Goal: Information Seeking & Learning: Learn about a topic

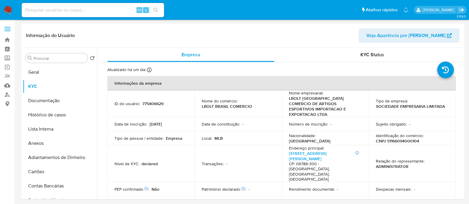
select select "10"
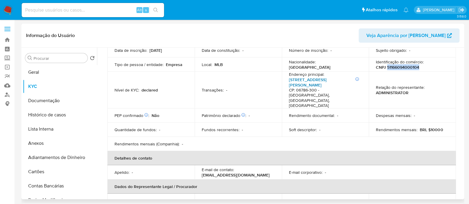
drag, startPoint x: 0, startPoint y: 0, endPoint x: 308, endPoint y: 77, distance: 317.2
click at [308, 77] on link "[STREET_ADDRESS][PERSON_NAME]" at bounding box center [308, 82] width 38 height 11
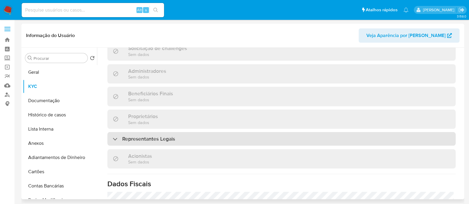
scroll to position [259, 0]
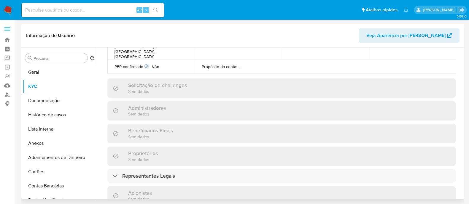
click at [190, 157] on div "Informações da empresa ID do usuário : 775406629 Nome do comércio : LBOLT [GEOG…" at bounding box center [281, 84] width 348 height 535
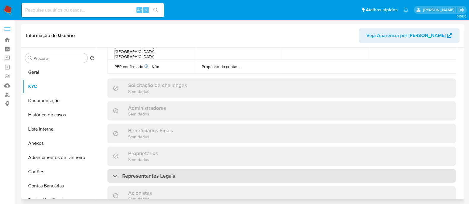
click at [192, 169] on div "Representantes Legais" at bounding box center [281, 176] width 348 height 14
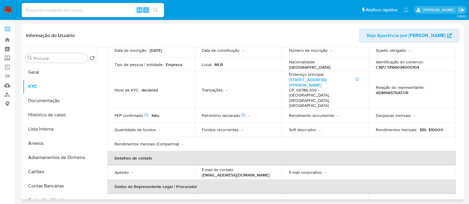
scroll to position [0, 0]
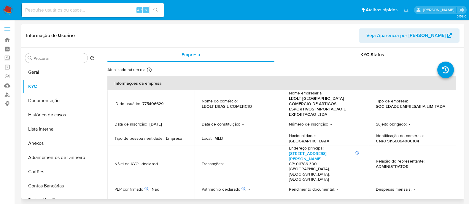
click at [152, 103] on p "775406629" at bounding box center [152, 103] width 21 height 5
copy p "775406629"
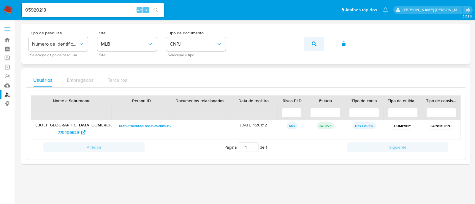
click at [312, 44] on icon "button" at bounding box center [313, 44] width 5 height 5
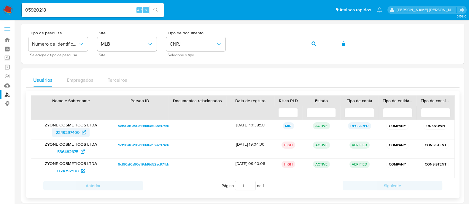
click at [55, 130] on link "2249297409" at bounding box center [70, 132] width 37 height 9
click at [181, 47] on span "CNPJ" at bounding box center [193, 44] width 46 height 6
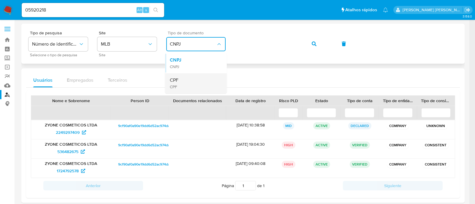
click at [178, 86] on div "CPF CPF" at bounding box center [194, 83] width 49 height 20
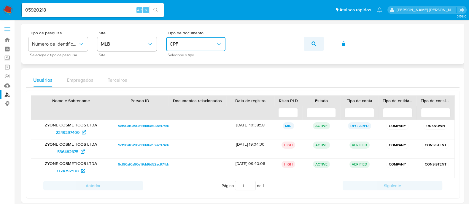
click at [311, 45] on icon "button" at bounding box center [313, 44] width 5 height 5
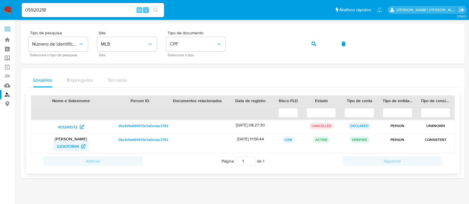
click at [74, 143] on span "2206113894" at bounding box center [68, 146] width 22 height 9
click at [212, 45] on span "CPF" at bounding box center [193, 44] width 46 height 6
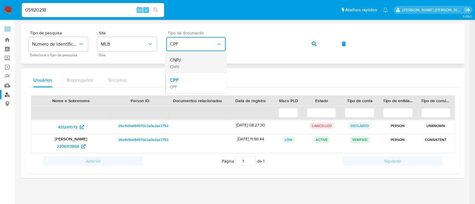
click at [193, 60] on div "CNPJ CNPJ" at bounding box center [194, 63] width 49 height 20
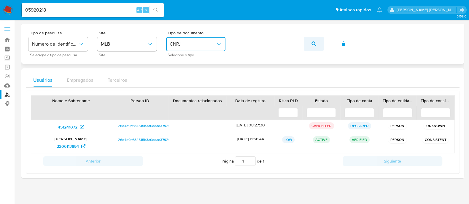
click at [309, 44] on button "button" at bounding box center [314, 44] width 20 height 14
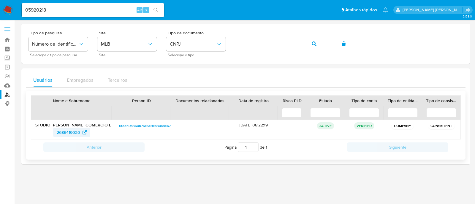
click at [68, 130] on span "2686419020" at bounding box center [68, 132] width 23 height 9
click at [316, 46] on icon "button" at bounding box center [313, 44] width 5 height 5
click at [81, 132] on span "2665240122" at bounding box center [72, 132] width 30 height 9
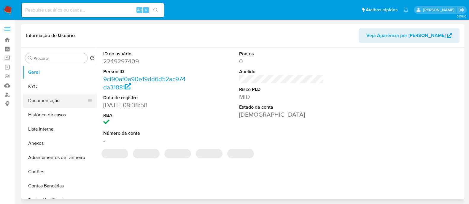
select select "10"
click at [54, 116] on button "Histórico de casos" at bounding box center [57, 115] width 69 height 14
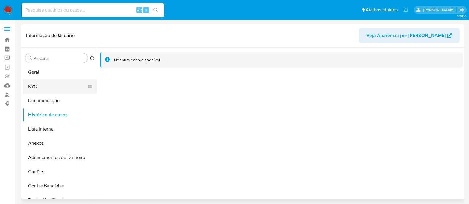
click at [43, 84] on button "KYC" at bounding box center [57, 86] width 69 height 14
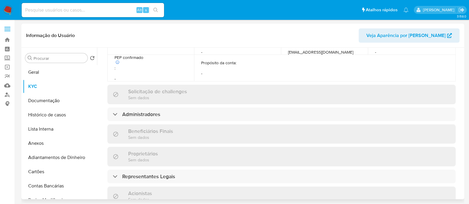
scroll to position [222, 0]
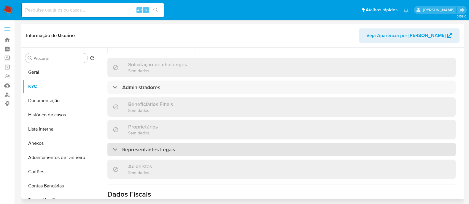
click at [179, 152] on div "Representantes Legais" at bounding box center [281, 150] width 348 height 14
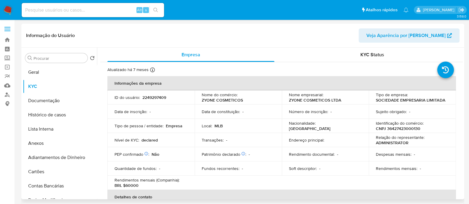
scroll to position [0, 0]
click at [412, 131] on p "CNPJ 36427423000130" at bounding box center [398, 128] width 44 height 5
copy p "36427423000130"
click at [56, 93] on button "KYC" at bounding box center [57, 86] width 69 height 14
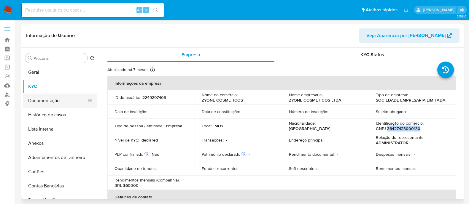
click at [54, 106] on button "Documentação" at bounding box center [57, 101] width 69 height 14
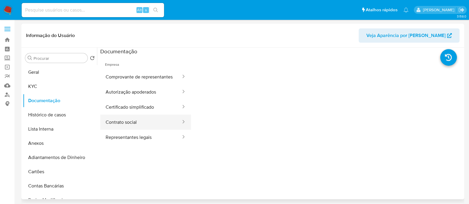
click at [138, 124] on button "Contrato social" at bounding box center [140, 122] width 81 height 15
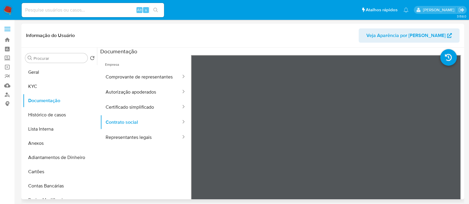
drag, startPoint x: 236, startPoint y: 31, endPoint x: 244, endPoint y: 53, distance: 22.8
click at [236, 31] on header "Informação do Usuário Veja Aparência por Pessoa" at bounding box center [242, 35] width 433 height 14
click at [114, 156] on ul "Empresa Comprovante de representantes Autorização apoderados Certificado simpli…" at bounding box center [145, 140] width 91 height 171
click at [46, 84] on button "KYC" at bounding box center [57, 86] width 69 height 14
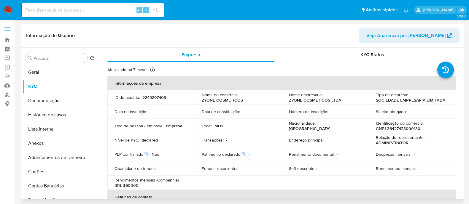
click at [406, 131] on td "Identificação do comércio : CNPJ 36427423000130" at bounding box center [412, 126] width 87 height 14
click at [406, 130] on p "CNPJ 36427423000130" at bounding box center [398, 128] width 44 height 5
copy p "36427423000130"
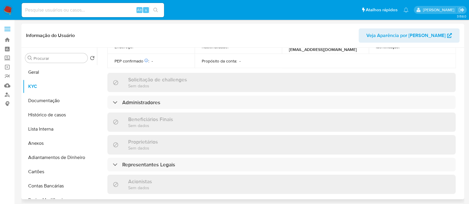
scroll to position [222, 0]
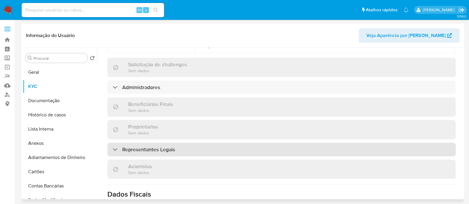
click at [167, 155] on div "Representantes Legais" at bounding box center [281, 150] width 348 height 14
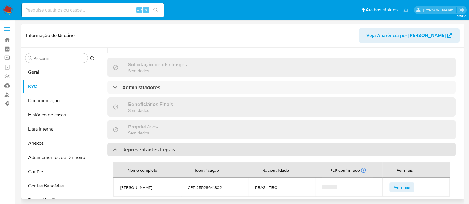
scroll to position [259, 0]
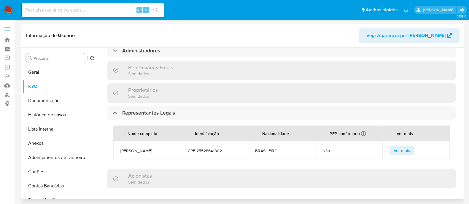
click at [139, 149] on span "SIDNEY CLAUDINO" at bounding box center [146, 150] width 53 height 5
copy span "SIDNEY CLAUDINO"
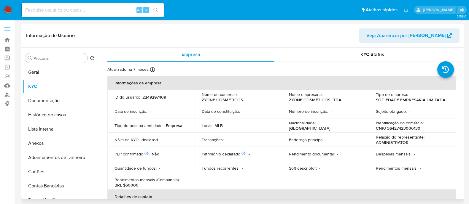
scroll to position [0, 0]
click at [163, 98] on p "2249297409" at bounding box center [154, 97] width 24 height 5
copy p "2249297409"
click at [60, 9] on input at bounding box center [93, 10] width 142 height 8
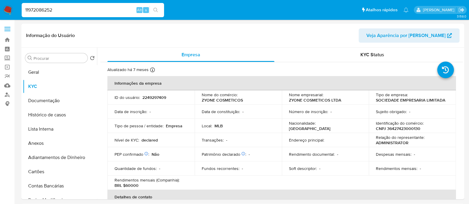
click at [30, 8] on input "11972086252" at bounding box center [93, 10] width 142 height 8
click at [24, 8] on input "972086252" at bounding box center [93, 10] width 142 height 8
type input "5511972086252"
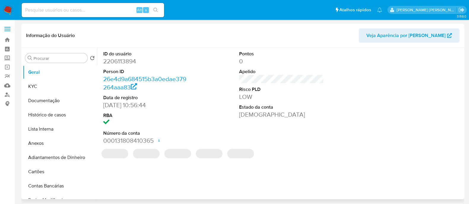
select select "10"
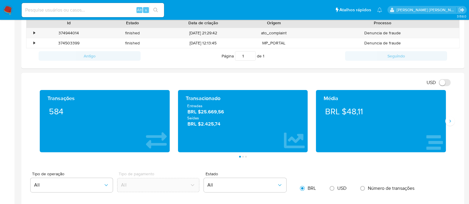
scroll to position [222, 0]
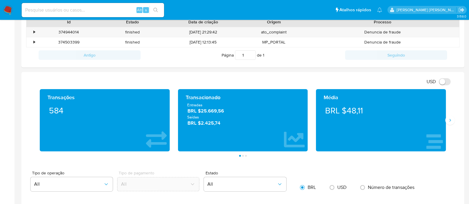
click at [448, 127] on div "Média BRL $48,11" at bounding box center [381, 120] width 138 height 62
click at [449, 124] on button "Siguiente" at bounding box center [449, 120] width 9 height 9
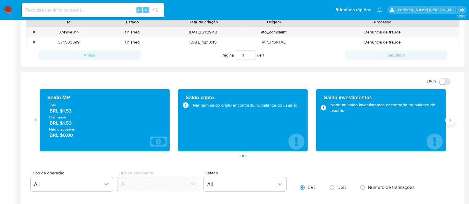
click at [449, 124] on button "Siguiente" at bounding box center [449, 120] width 9 height 9
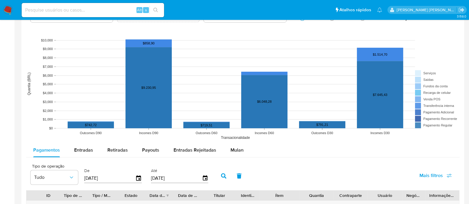
scroll to position [445, 0]
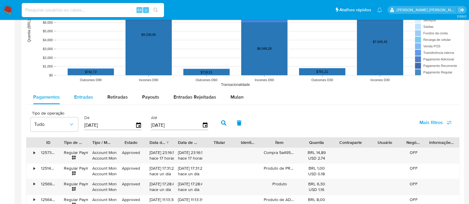
click at [91, 97] on span "Entradas" at bounding box center [83, 97] width 19 height 7
select select "10"
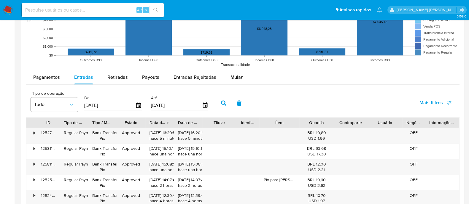
scroll to position [482, 0]
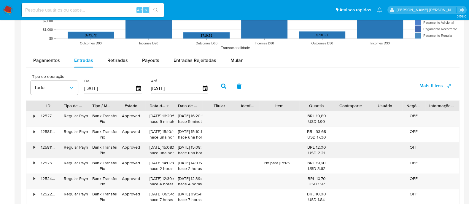
click at [34, 149] on div "•" at bounding box center [34, 148] width 1 height 6
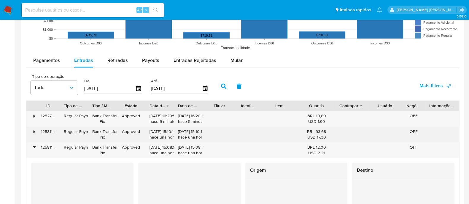
click at [32, 135] on div "•" at bounding box center [31, 134] width 10 height 15
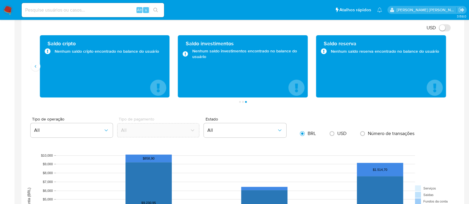
scroll to position [259, 0]
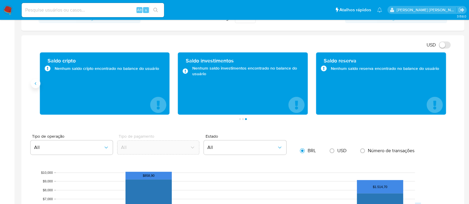
click at [36, 85] on icon "Anterior" at bounding box center [35, 83] width 5 height 5
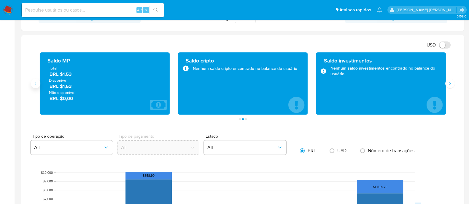
click at [36, 85] on icon "Anterior" at bounding box center [35, 83] width 5 height 5
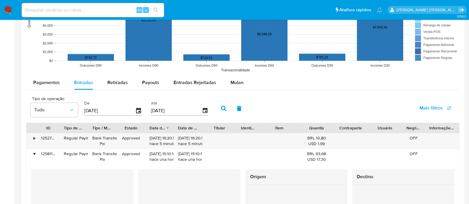
scroll to position [482, 0]
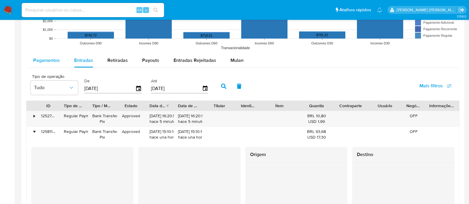
click at [43, 61] on span "Pagamentos" at bounding box center [46, 60] width 27 height 7
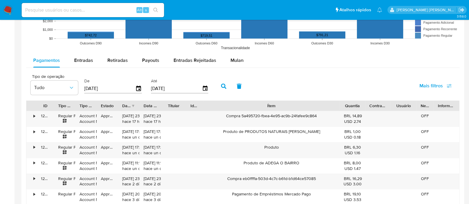
drag, startPoint x: 295, startPoint y: 108, endPoint x: 391, endPoint y: 106, distance: 96.1
click at [391, 106] on div "ID Tipo de operação Tipo / Método Estado Data de criação Data de aprovação Titu…" at bounding box center [242, 106] width 433 height 10
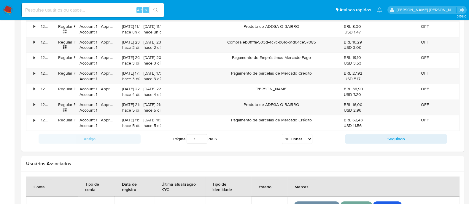
scroll to position [630, 0]
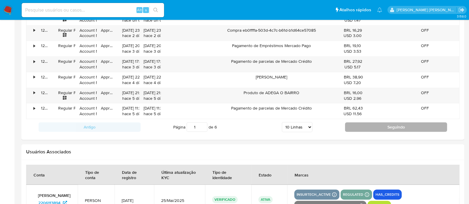
click at [378, 122] on button "Seguindo" at bounding box center [396, 126] width 102 height 9
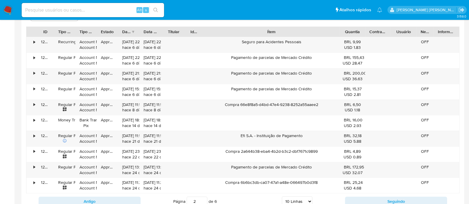
scroll to position [593, 0]
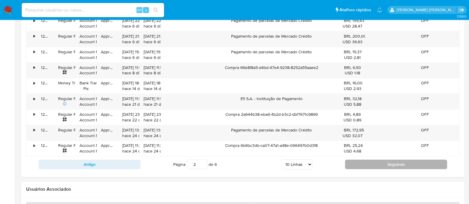
click at [402, 161] on button "Seguindo" at bounding box center [396, 164] width 102 height 9
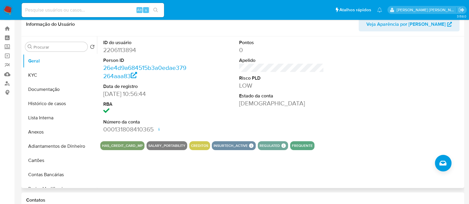
scroll to position [0, 0]
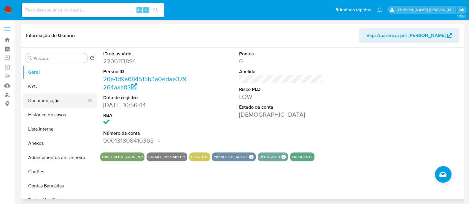
click at [54, 102] on button "Documentação" at bounding box center [57, 101] width 69 height 14
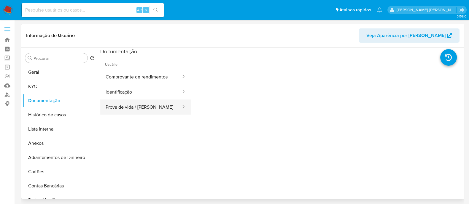
click at [158, 107] on button "Prova de vida / [PERSON_NAME]" at bounding box center [140, 107] width 81 height 15
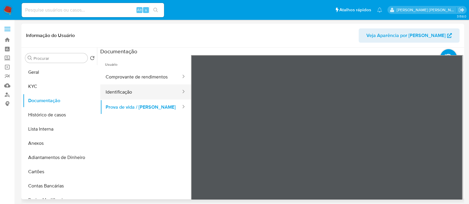
click at [132, 94] on button "Identificação" at bounding box center [140, 92] width 81 height 15
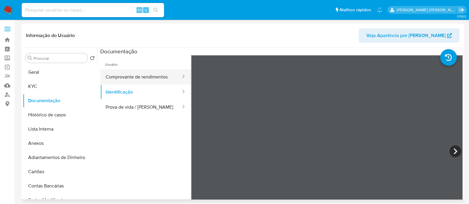
click at [123, 79] on button "Comprovante de rendimentos" at bounding box center [140, 76] width 81 height 15
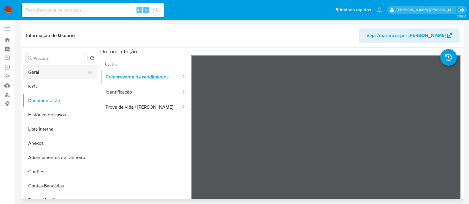
click at [53, 74] on button "Geral" at bounding box center [57, 72] width 69 height 14
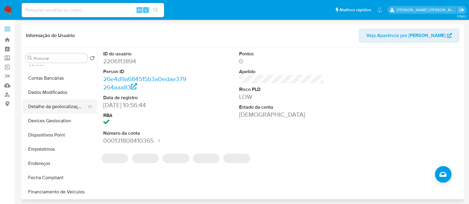
scroll to position [148, 0]
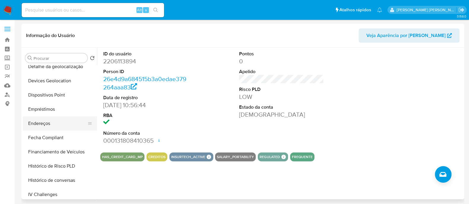
click at [60, 120] on button "Endereços" at bounding box center [57, 124] width 69 height 14
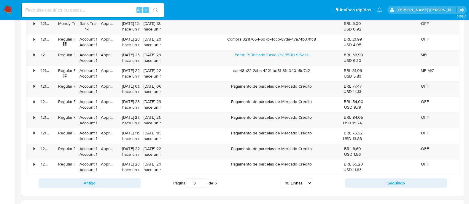
scroll to position [667, 0]
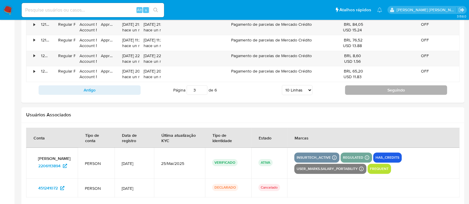
click at [392, 90] on button "Seguindo" at bounding box center [396, 89] width 102 height 9
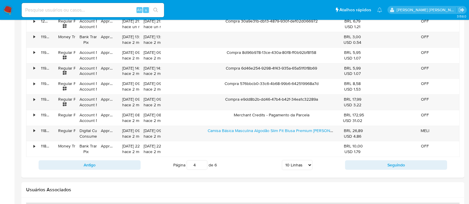
scroll to position [593, 0]
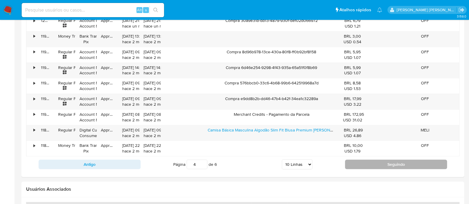
click at [394, 160] on button "Seguindo" at bounding box center [396, 164] width 102 height 9
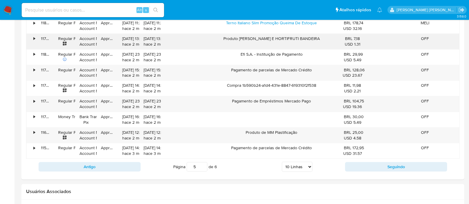
scroll to position [630, 0]
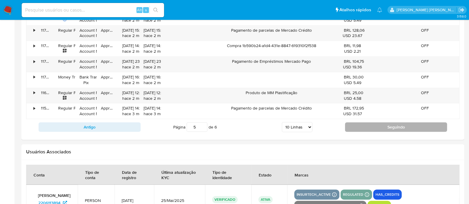
click at [393, 127] on button "Seguindo" at bounding box center [396, 126] width 102 height 9
type input "6"
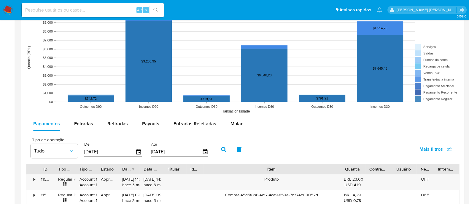
scroll to position [471, 0]
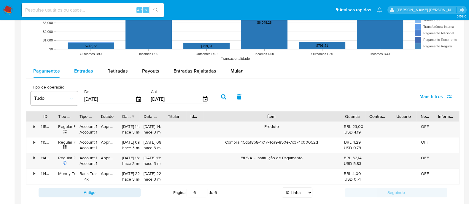
click at [88, 68] on span "Entradas" at bounding box center [83, 71] width 19 height 7
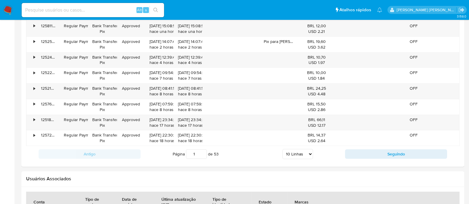
scroll to position [619, 0]
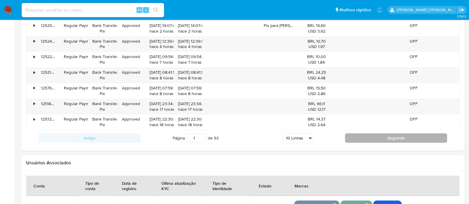
click at [385, 138] on button "Seguindo" at bounding box center [396, 137] width 102 height 9
type input "2"
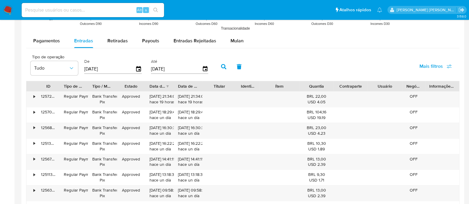
scroll to position [471, 0]
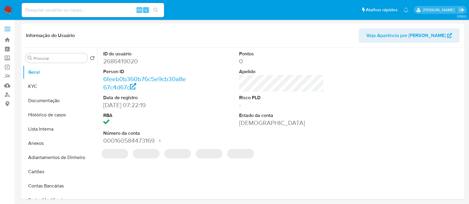
select select "10"
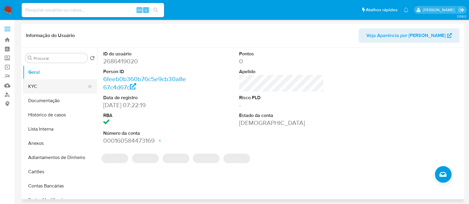
click at [51, 89] on button "KYC" at bounding box center [57, 86] width 69 height 14
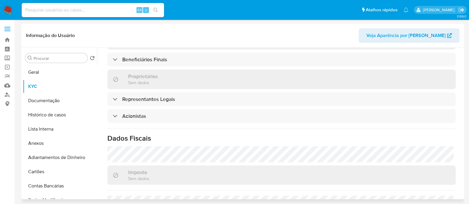
scroll to position [334, 0]
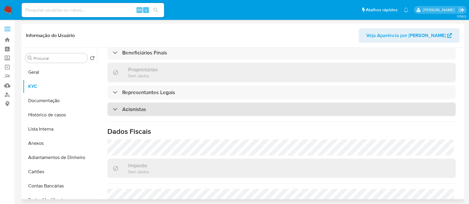
click at [185, 103] on div "Acionistas" at bounding box center [281, 110] width 348 height 14
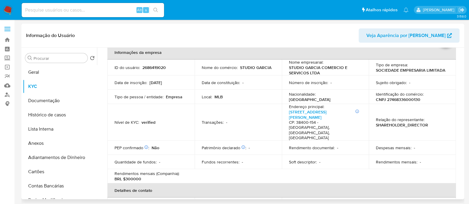
scroll to position [0, 0]
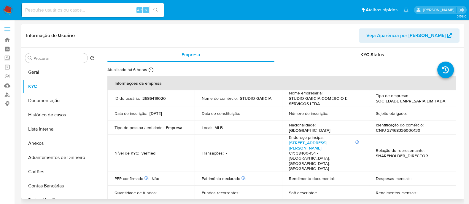
click at [327, 101] on p "STUDIO GARCIA COMERCIO E SERVICOS LTDA" at bounding box center [324, 101] width 71 height 11
click at [57, 103] on button "Documentação" at bounding box center [57, 101] width 69 height 14
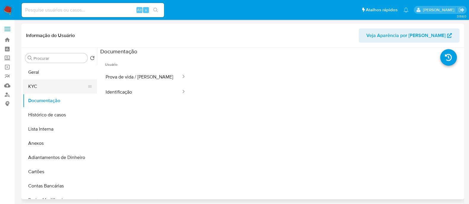
click at [47, 86] on button "KYC" at bounding box center [57, 86] width 69 height 14
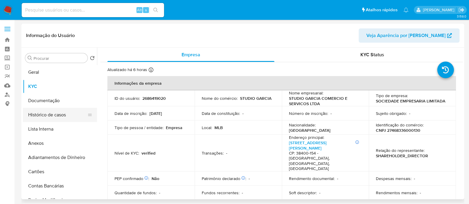
click at [65, 113] on button "Histórico de casos" at bounding box center [57, 115] width 69 height 14
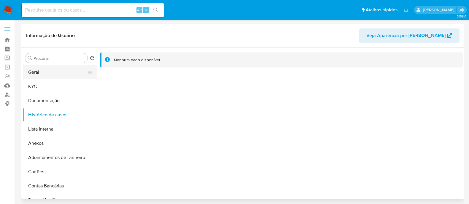
click at [39, 78] on button "Geral" at bounding box center [57, 72] width 69 height 14
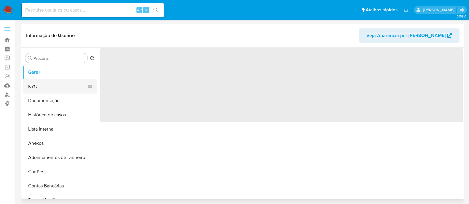
click at [37, 91] on button "KYC" at bounding box center [57, 86] width 69 height 14
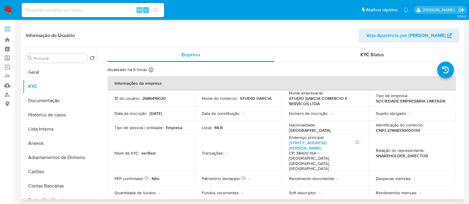
click at [397, 128] on p "CNPJ 27468336000130" at bounding box center [398, 130] width 44 height 5
copy p "27468336000130"
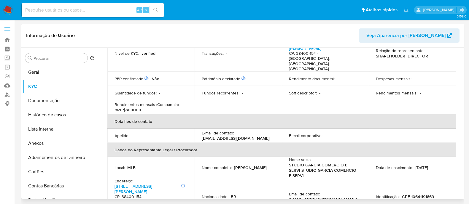
scroll to position [111, 0]
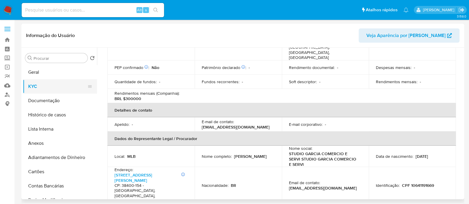
click at [46, 83] on button "KYC" at bounding box center [57, 86] width 69 height 14
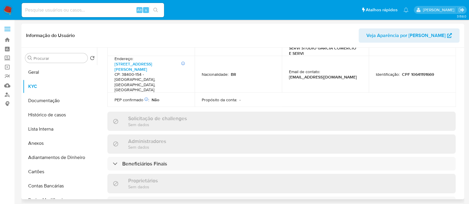
scroll to position [259, 0]
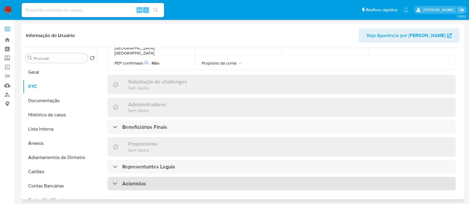
click at [212, 177] on div "Acionistas" at bounding box center [281, 184] width 348 height 14
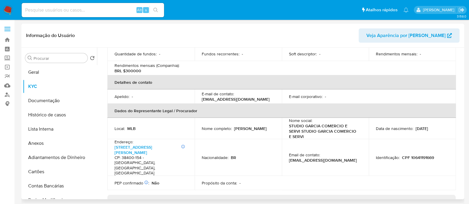
scroll to position [74, 0]
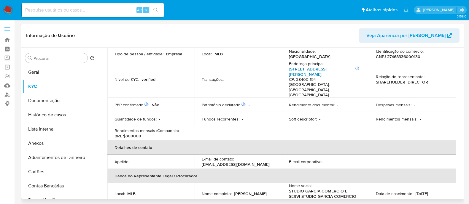
click at [327, 67] on link "Praça Clarimundo Carneiro 68, Fundinho" at bounding box center [308, 71] width 38 height 11
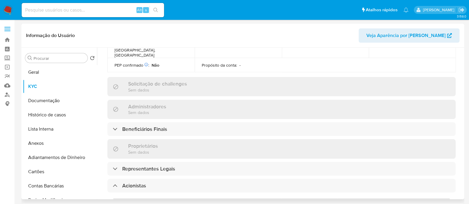
scroll to position [296, 0]
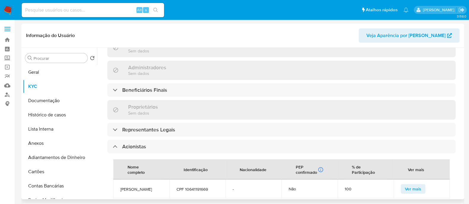
click at [142, 187] on span "JOAO PAULO GARCIA DE MELO" at bounding box center [141, 189] width 42 height 5
click at [141, 187] on span "JOAO PAULO GARCIA DE MELO" at bounding box center [141, 189] width 42 height 5
copy span "JOAO PAULO GARCIA DE MELO"
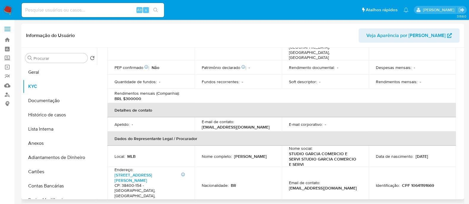
scroll to position [0, 0]
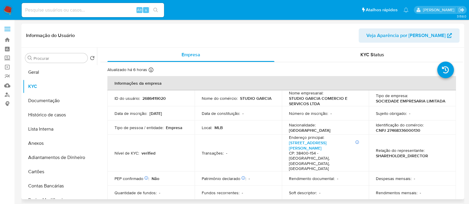
click at [163, 99] on p "2686419020" at bounding box center [153, 98] width 23 height 5
copy p "2686419020"
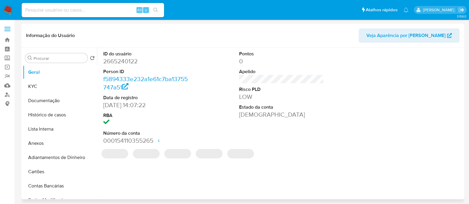
select select "10"
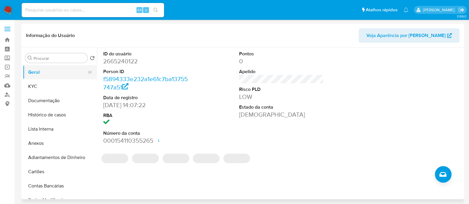
drag, startPoint x: 46, startPoint y: 82, endPoint x: 51, endPoint y: 74, distance: 9.4
click at [46, 82] on button "KYC" at bounding box center [60, 86] width 74 height 14
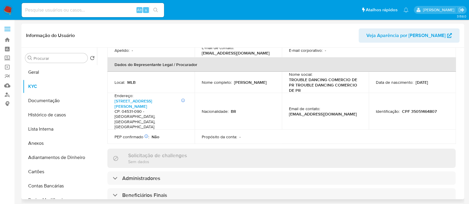
scroll to position [259, 0]
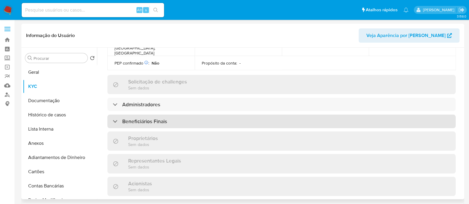
click at [214, 115] on div "Beneficiários Finais" at bounding box center [281, 122] width 348 height 14
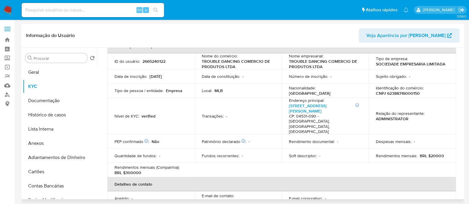
scroll to position [37, 0]
click at [407, 93] on p "CNPJ 62388316000150" at bounding box center [398, 93] width 44 height 5
copy p "62388316000150"
click at [47, 99] on button "Documentação" at bounding box center [57, 101] width 69 height 14
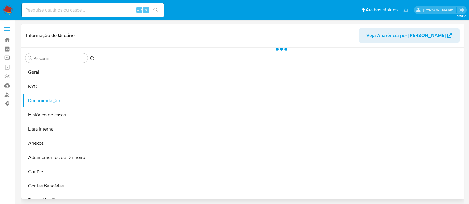
scroll to position [0, 0]
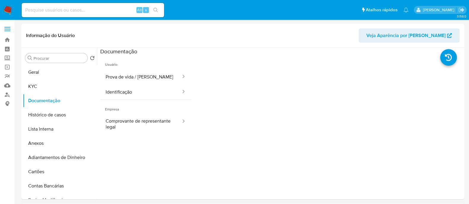
click at [157, 120] on button "Comprovante de representante legal" at bounding box center [140, 124] width 81 height 20
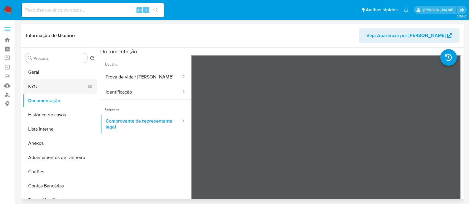
click at [46, 85] on button "KYC" at bounding box center [57, 86] width 69 height 14
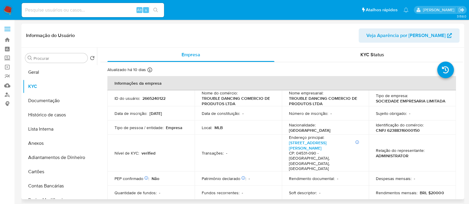
click at [432, 124] on div "Identificação do comércio : CNPJ 62388316000150" at bounding box center [412, 127] width 73 height 11
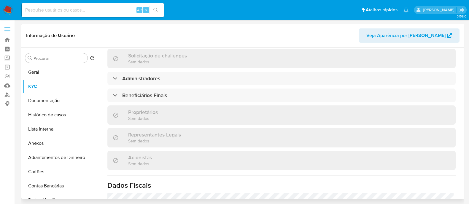
scroll to position [259, 0]
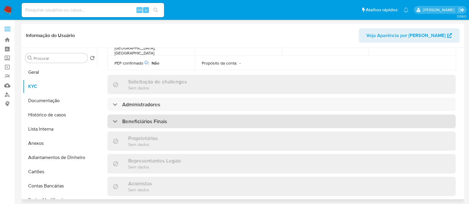
click at [156, 118] on h3 "Beneficiários Finais" at bounding box center [144, 121] width 45 height 7
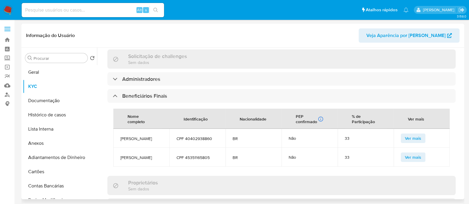
scroll to position [296, 0]
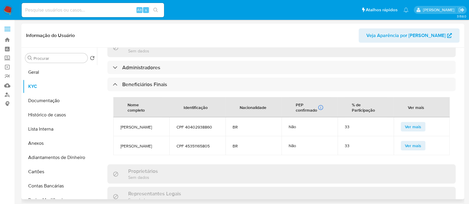
click at [147, 125] on span "[PERSON_NAME]" at bounding box center [141, 127] width 42 height 5
copy span "[PERSON_NAME]"
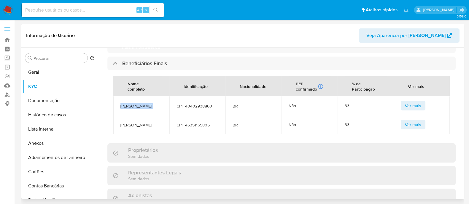
scroll to position [334, 0]
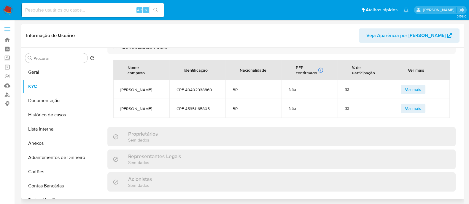
click at [155, 99] on td "[PERSON_NAME]" at bounding box center [141, 108] width 56 height 19
click at [149, 106] on span "[PERSON_NAME]" at bounding box center [141, 108] width 42 height 5
copy span "[PERSON_NAME]"
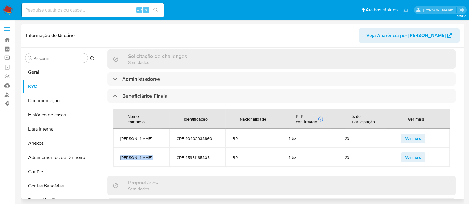
scroll to position [296, 0]
